Goal: Information Seeking & Learning: Learn about a topic

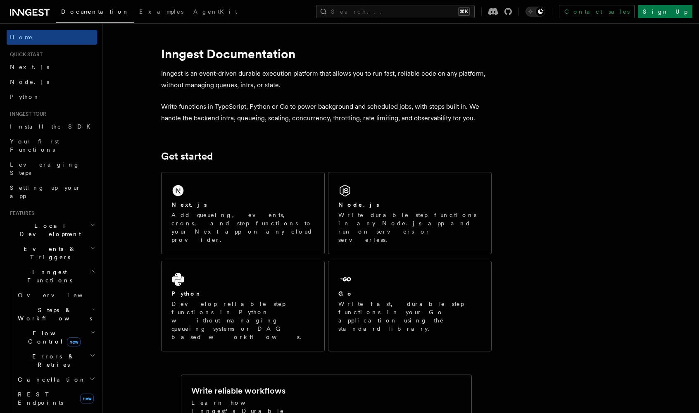
click at [28, 5] on div "Documentation Examples AgentKit Search... ⌘K Contact sales Sign Up" at bounding box center [349, 11] width 699 height 23
click at [25, 10] on icon at bounding box center [30, 12] width 40 height 10
click at [267, 116] on p "Write functions in TypeScript, Python or Go to power background and scheduled j…" at bounding box center [326, 112] width 330 height 23
click at [45, 142] on span "Your first Functions" at bounding box center [34, 145] width 49 height 15
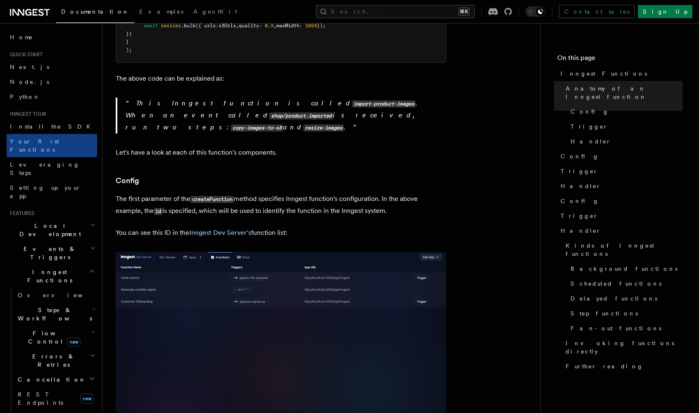
scroll to position [382, 0]
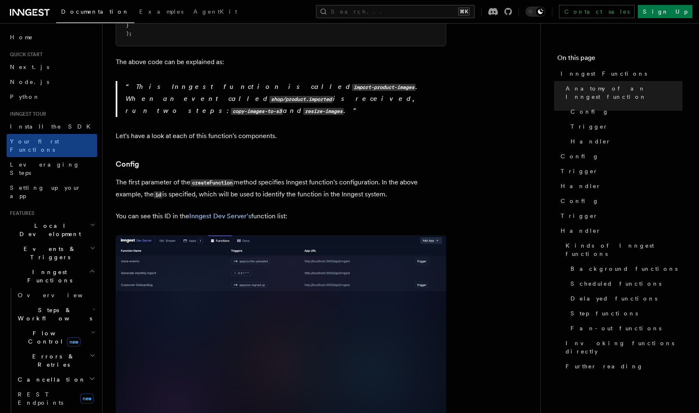
click at [283, 176] on p "The first parameter of the createFunction method specifies Inngest function's c…" at bounding box center [281, 188] width 330 height 24
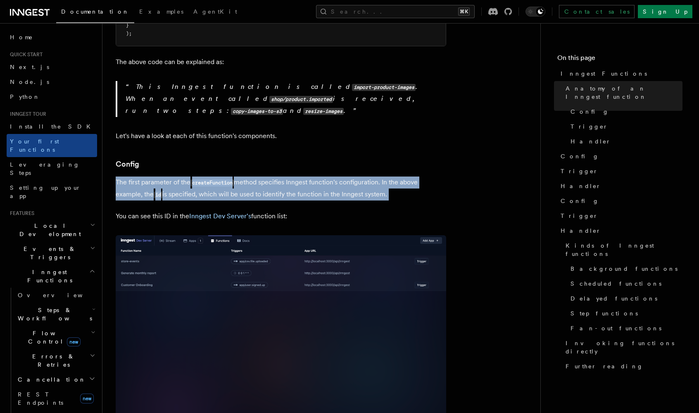
click at [283, 176] on p "The first parameter of the createFunction method specifies Inngest function's c…" at bounding box center [281, 188] width 330 height 24
click at [282, 176] on p "The first parameter of the createFunction method specifies Inngest function's c…" at bounding box center [281, 188] width 330 height 24
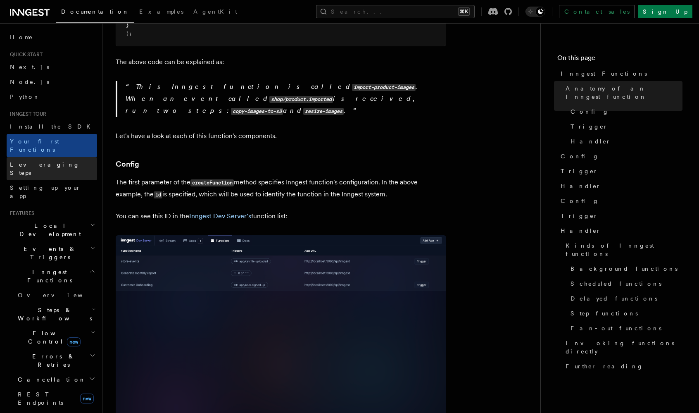
click at [38, 161] on span "Leveraging Steps" at bounding box center [45, 168] width 70 height 15
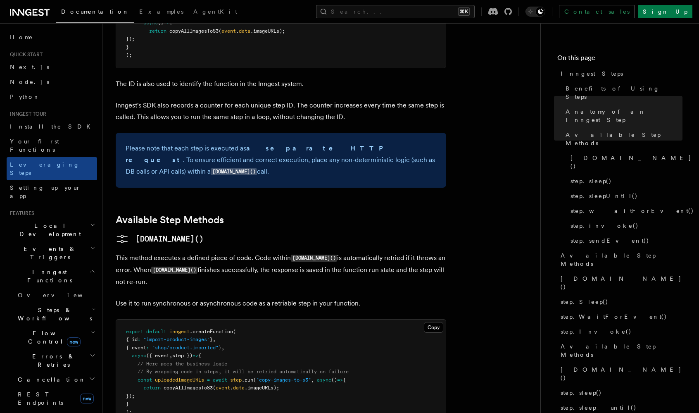
scroll to position [194, 0]
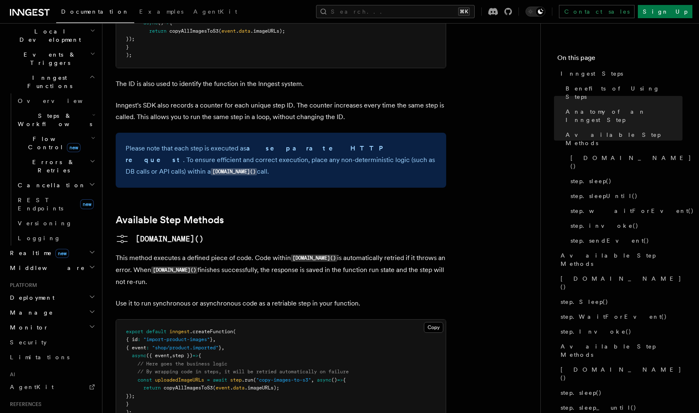
click at [68, 245] on h2 "Realtime new" at bounding box center [52, 252] width 90 height 15
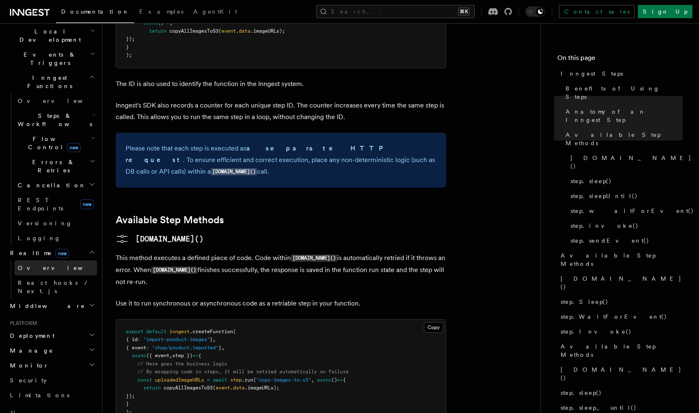
click at [20, 264] on span "Overview" at bounding box center [60, 267] width 85 height 7
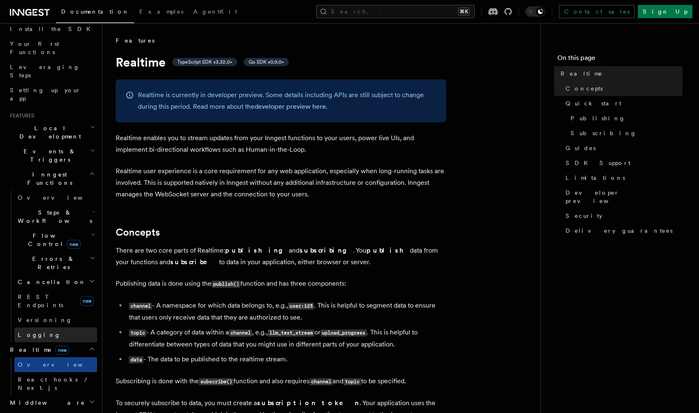
scroll to position [96, 0]
